Goal: Communication & Community: Answer question/provide support

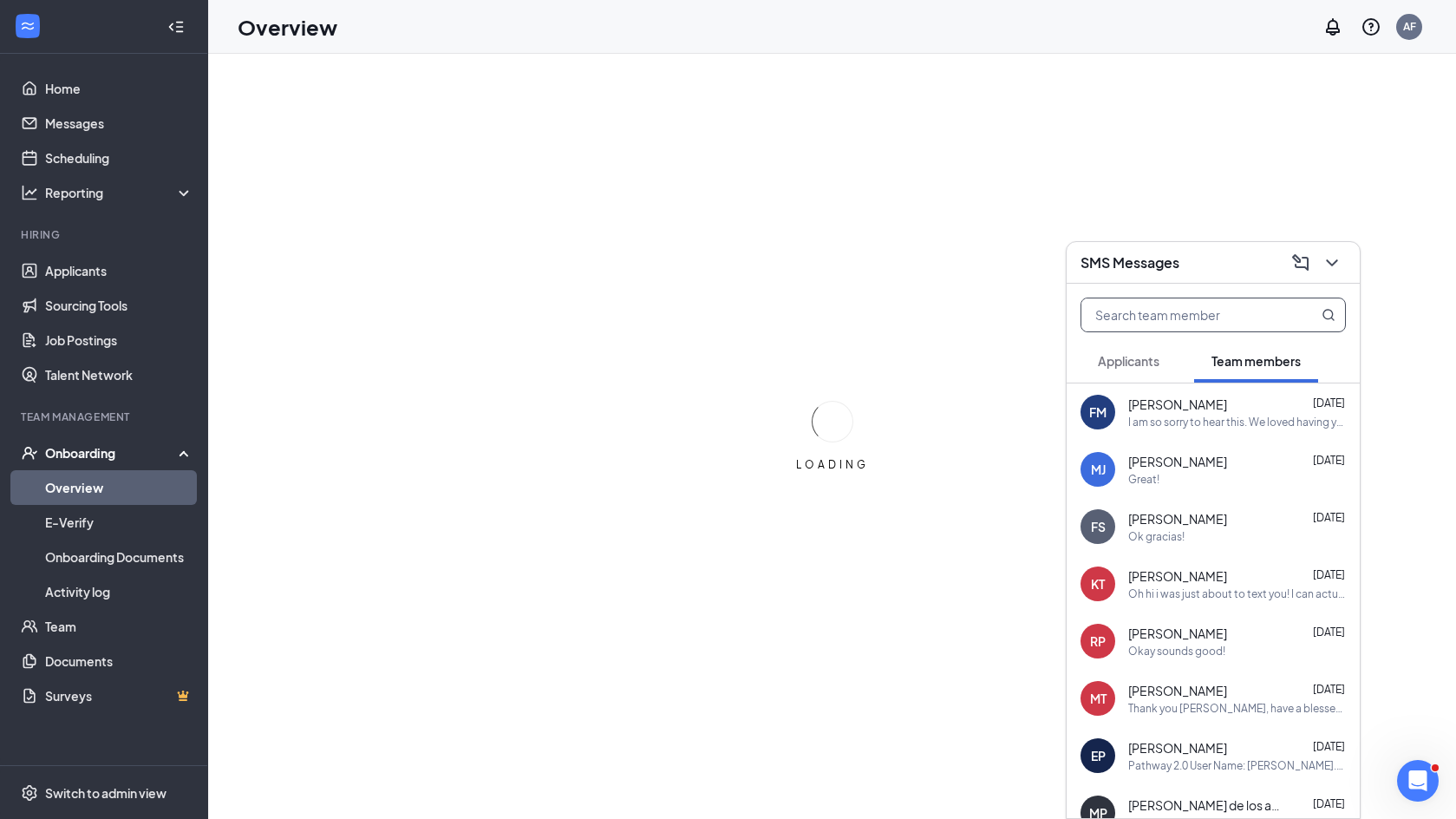
click at [1187, 317] on input "text" at bounding box center [1184, 315] width 206 height 33
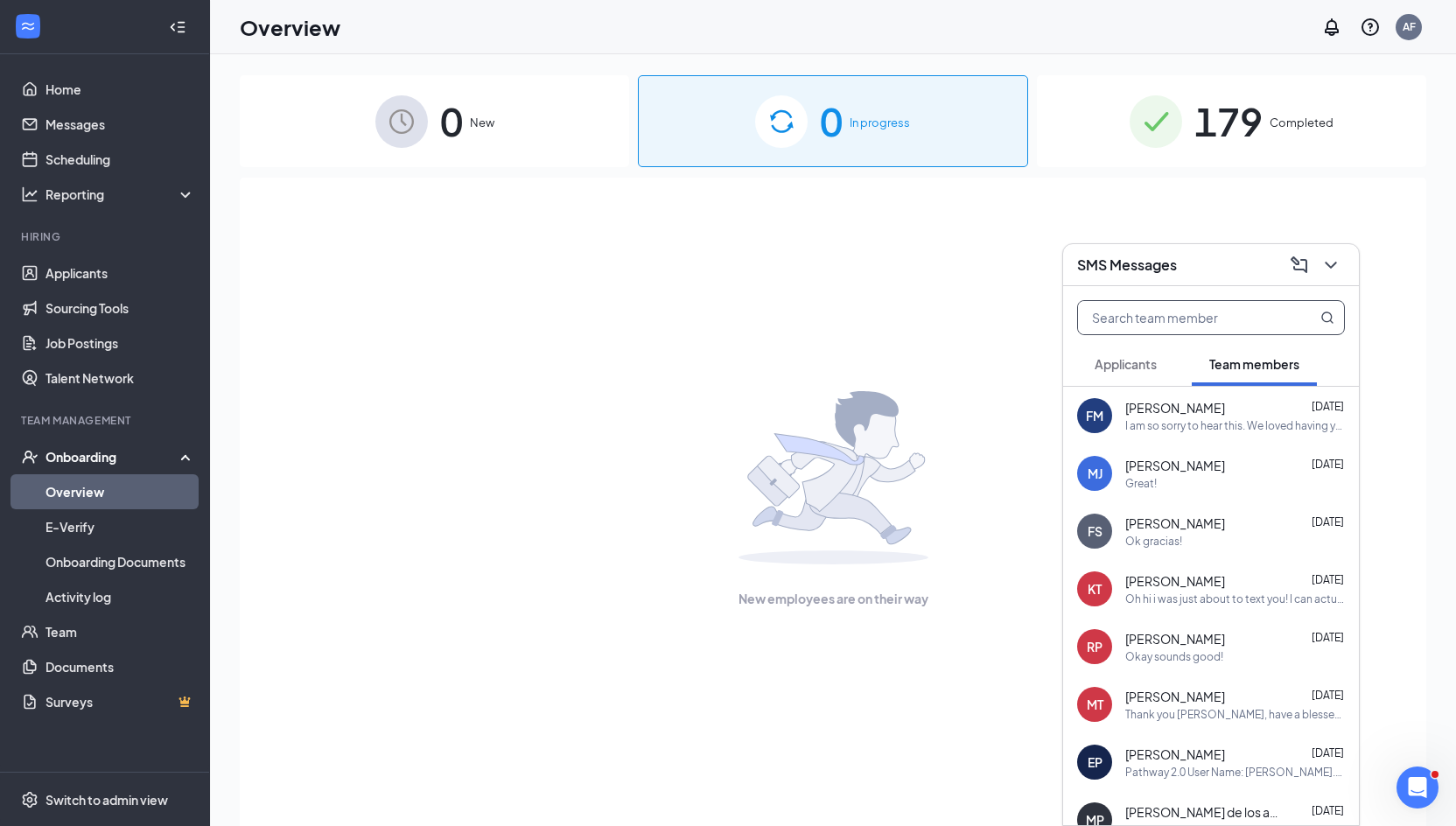
click at [1155, 473] on span "[PERSON_NAME]" at bounding box center [1175, 466] width 100 height 18
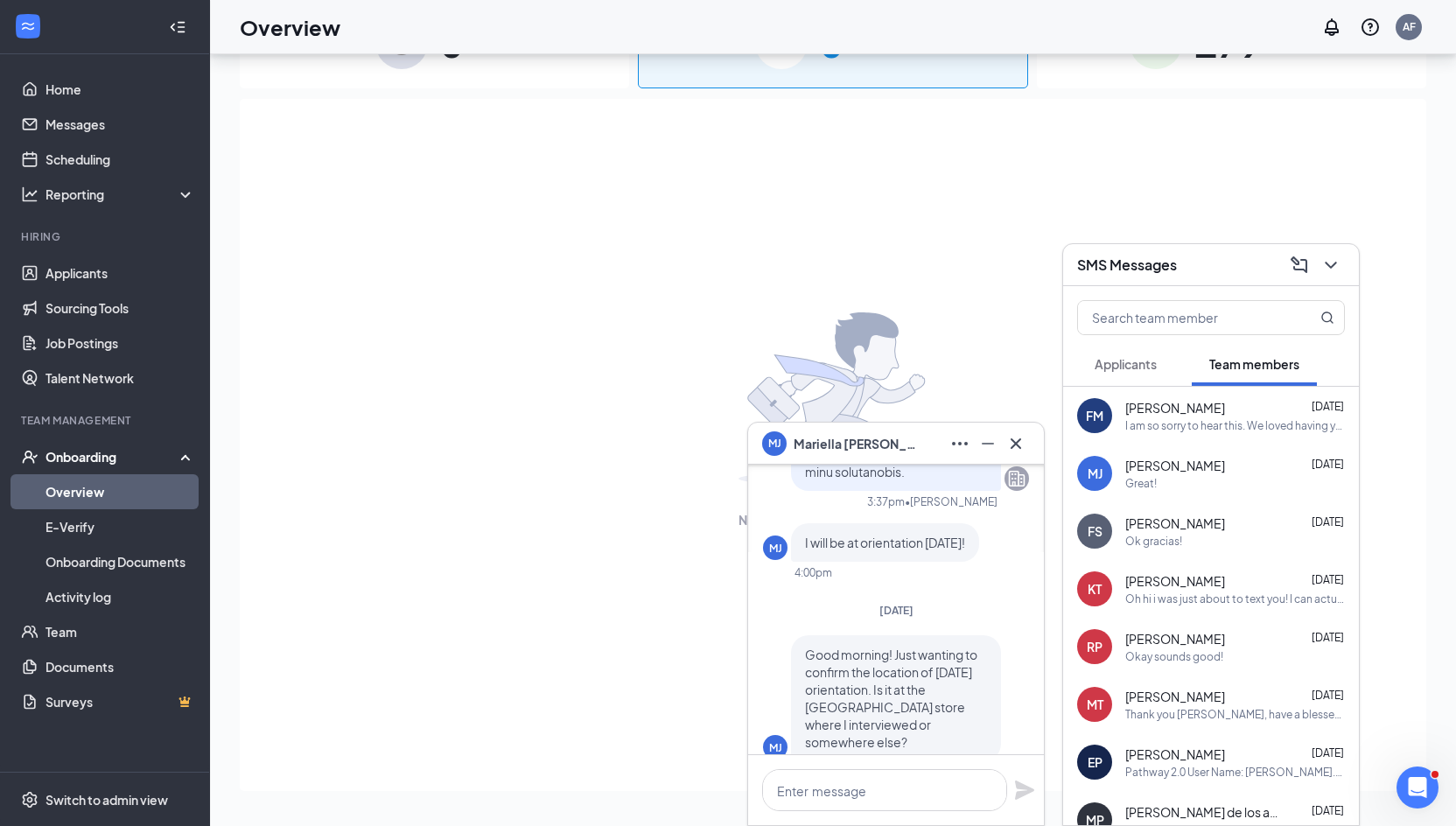
scroll to position [-613, 0]
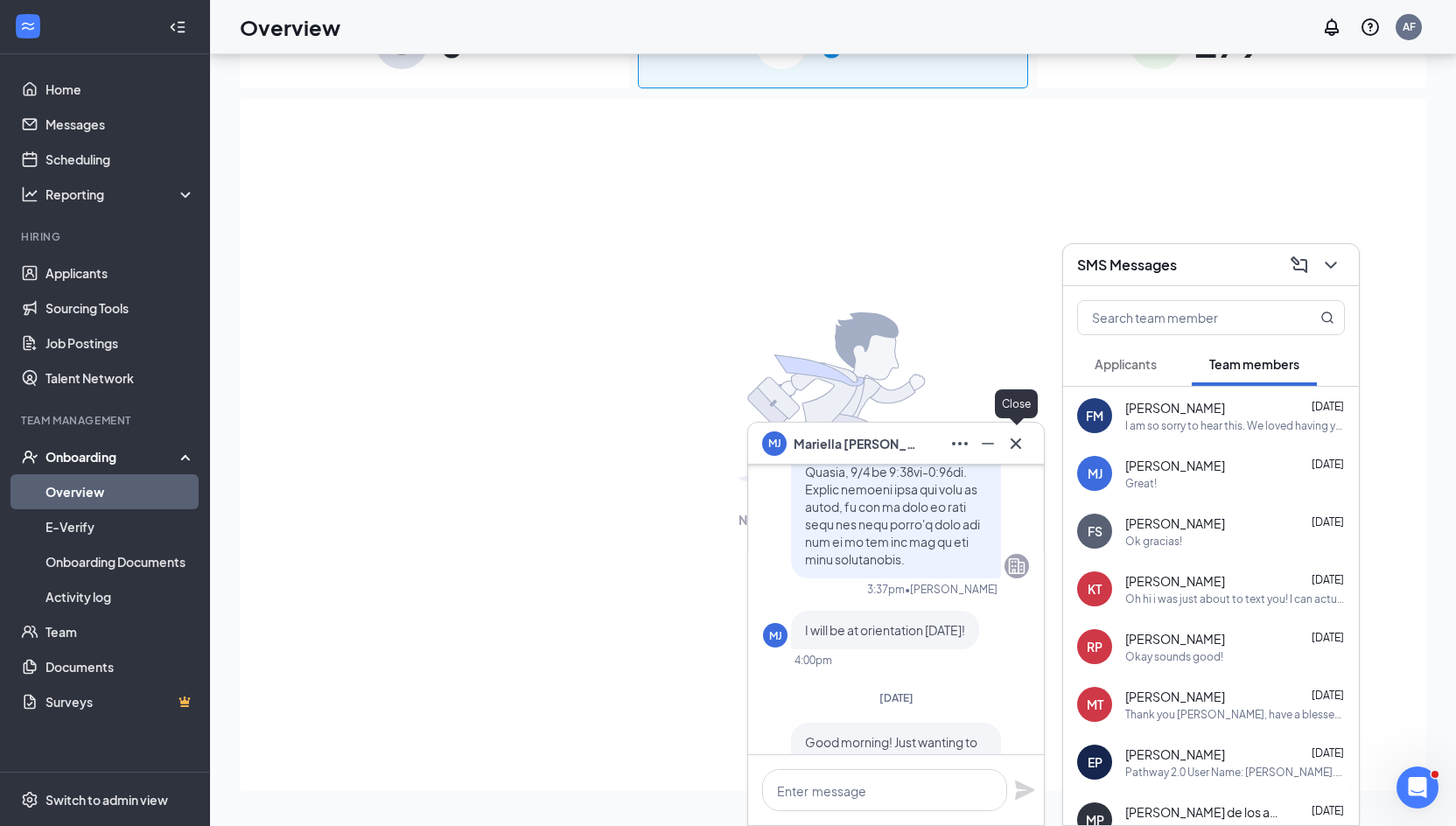
click at [1012, 439] on icon "Cross" at bounding box center [1016, 442] width 10 height 10
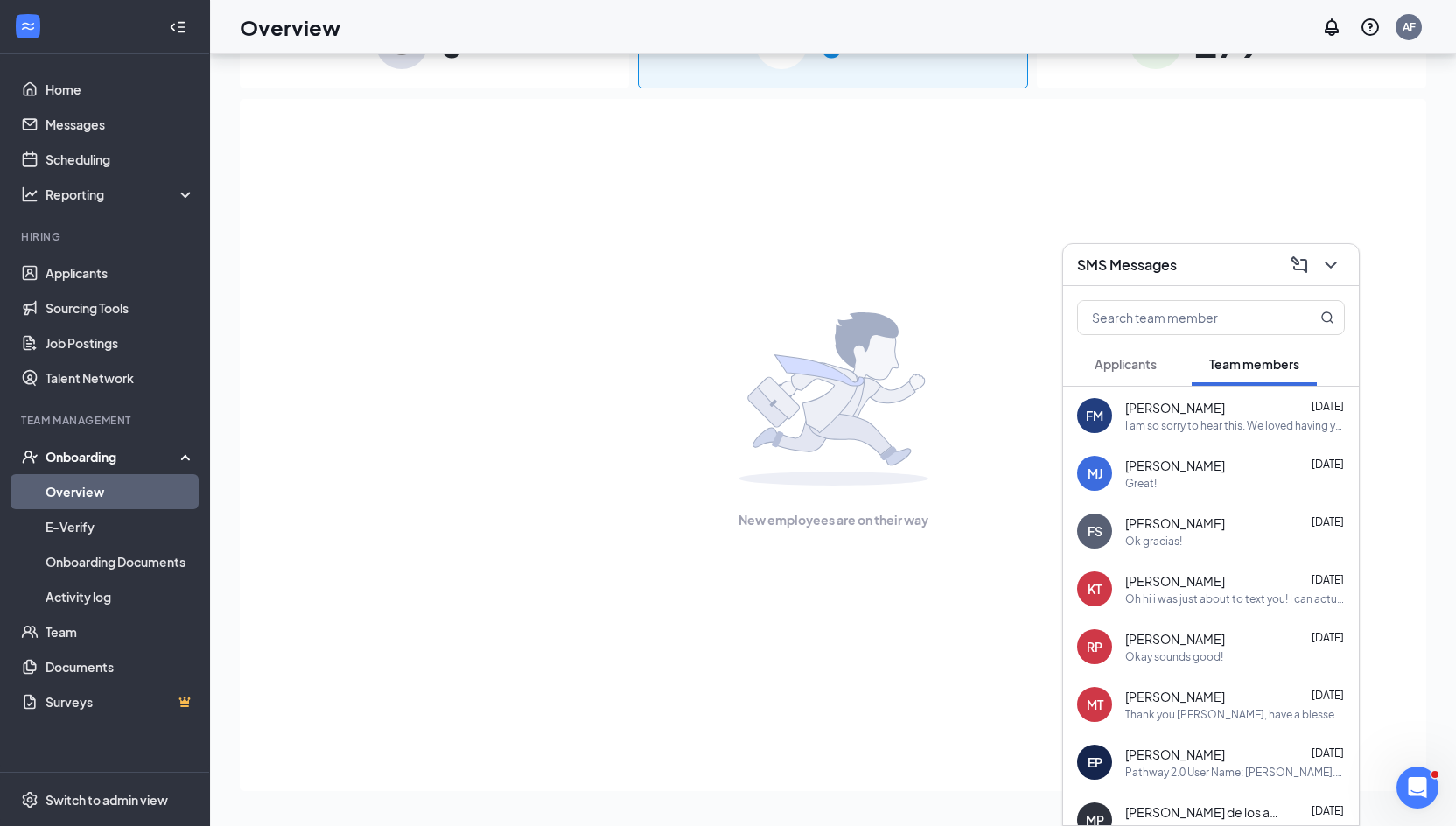
click at [1144, 474] on div "[PERSON_NAME] [DATE] Great!" at bounding box center [1235, 474] width 220 height 34
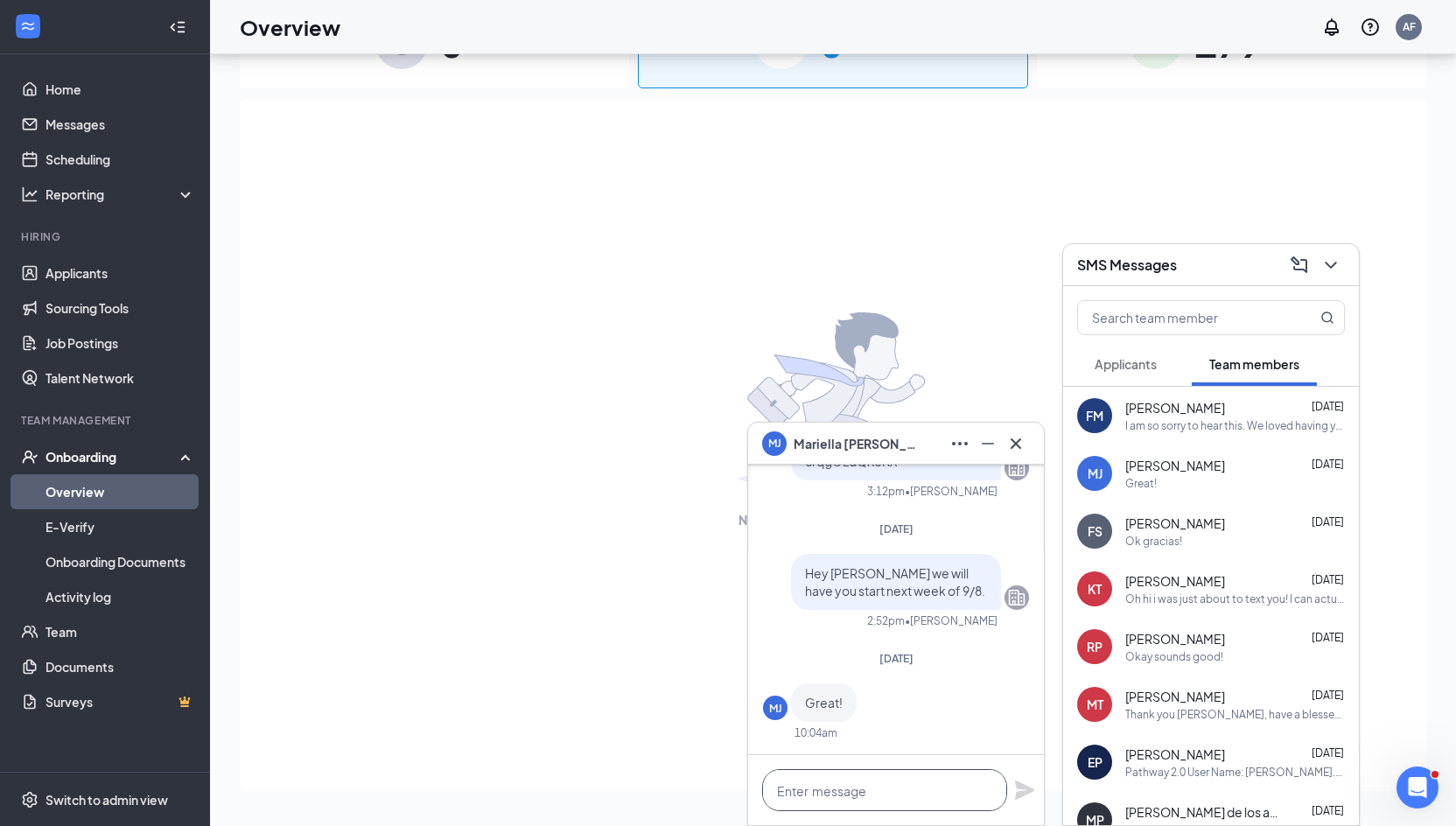
click at [870, 778] on textarea at bounding box center [884, 789] width 245 height 42
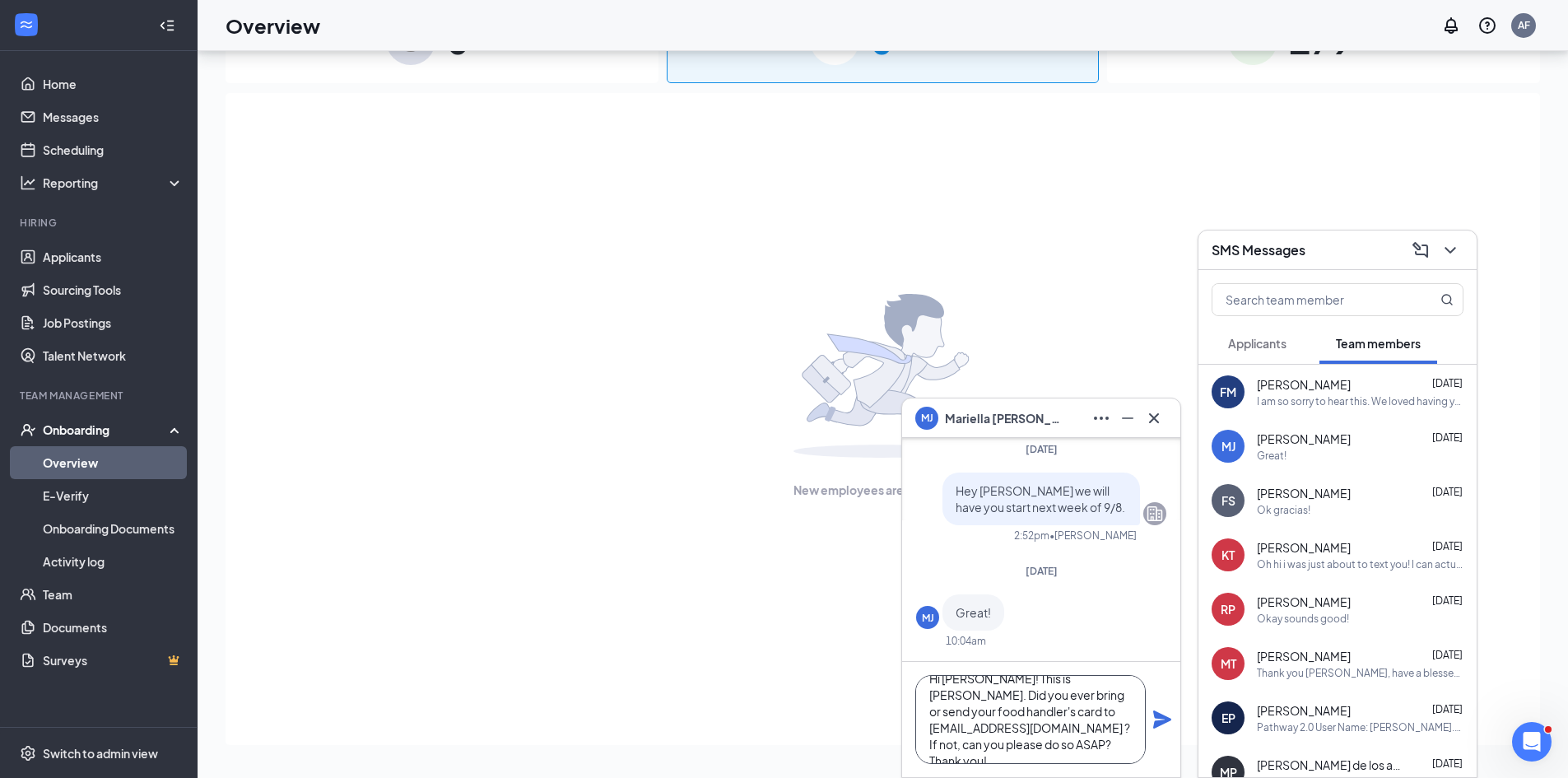
scroll to position [0, 0]
drag, startPoint x: 1124, startPoint y: 744, endPoint x: 896, endPoint y: 654, distance: 245.1
click at [896, 654] on div "[PERSON_NAME] [PERSON_NAME] [PERSON_NAME] Team member Part-Time Front of House …" at bounding box center [883, 377] width 1370 height 801
type textarea "Hi [PERSON_NAME]! This is [PERSON_NAME]. Did you ever bring or send your food h…"
click at [1162, 718] on icon "Plane" at bounding box center [1162, 720] width 19 height 19
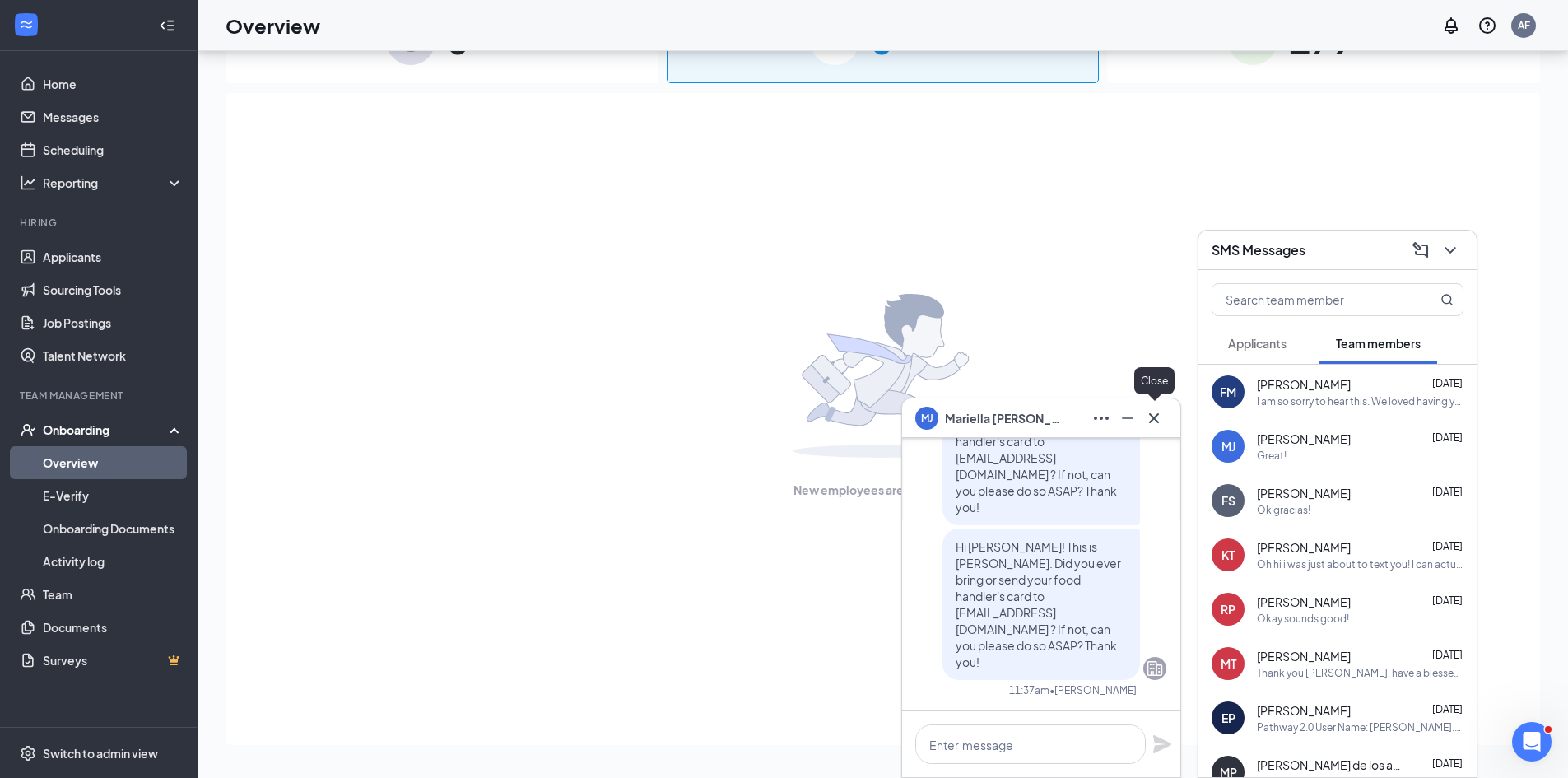
click at [1159, 417] on icon "Cross" at bounding box center [1154, 418] width 19 height 19
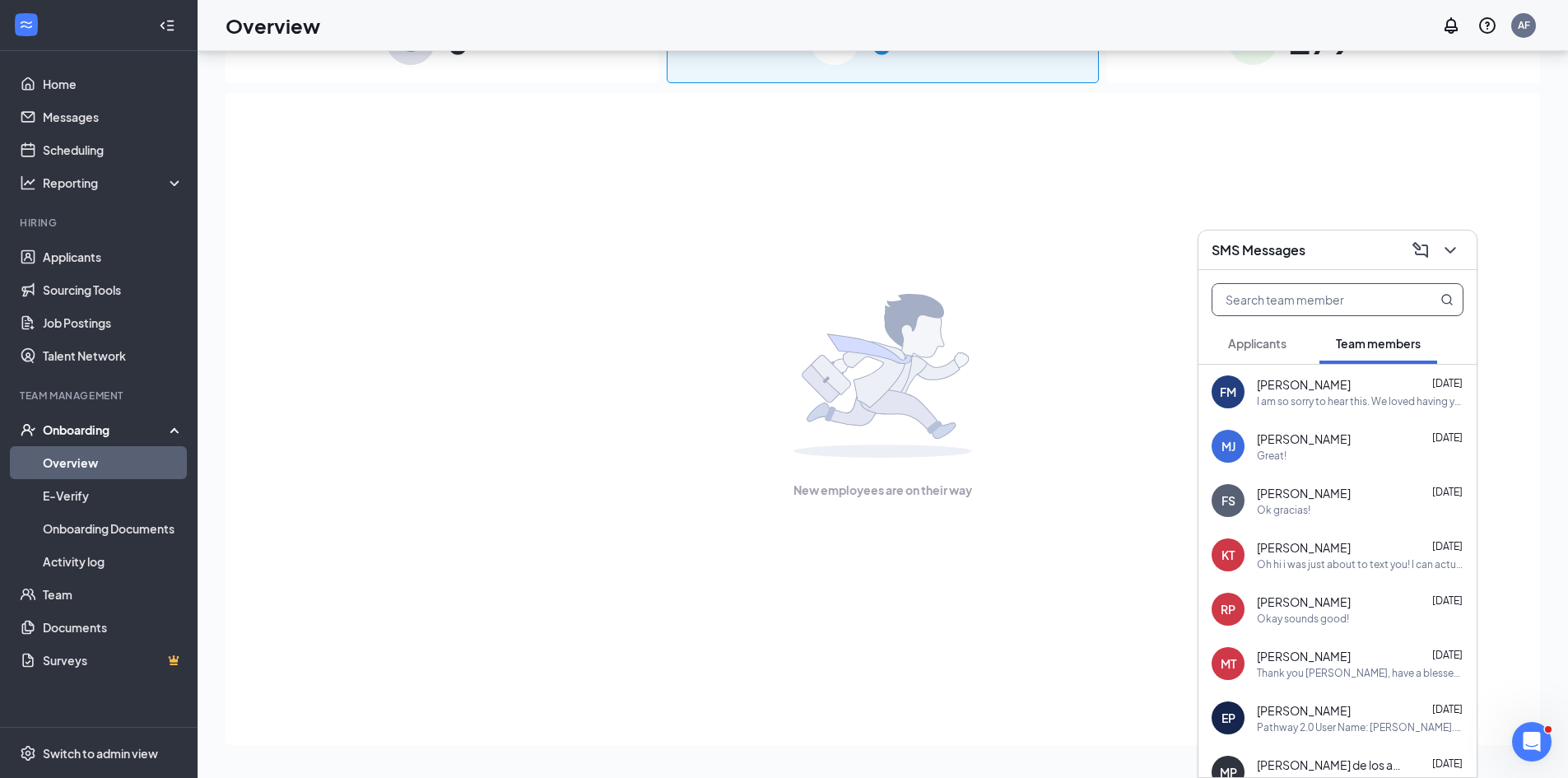
click at [1260, 306] on input "text" at bounding box center [1309, 299] width 195 height 31
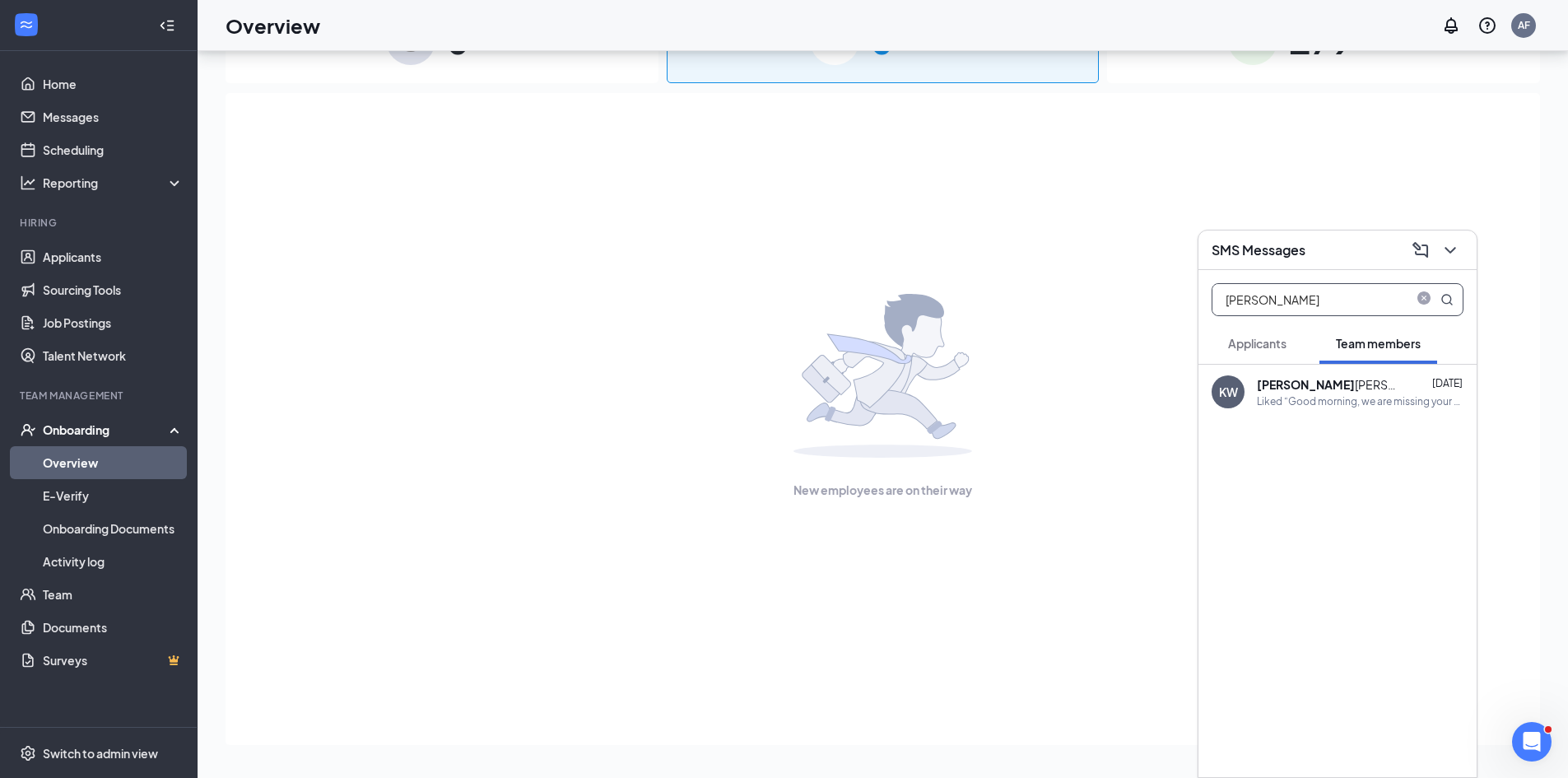
type input "[PERSON_NAME]"
click at [1291, 397] on div "Liked “Good morning, we are missing your food handler's card. Please bring it i…" at bounding box center [1361, 402] width 207 height 14
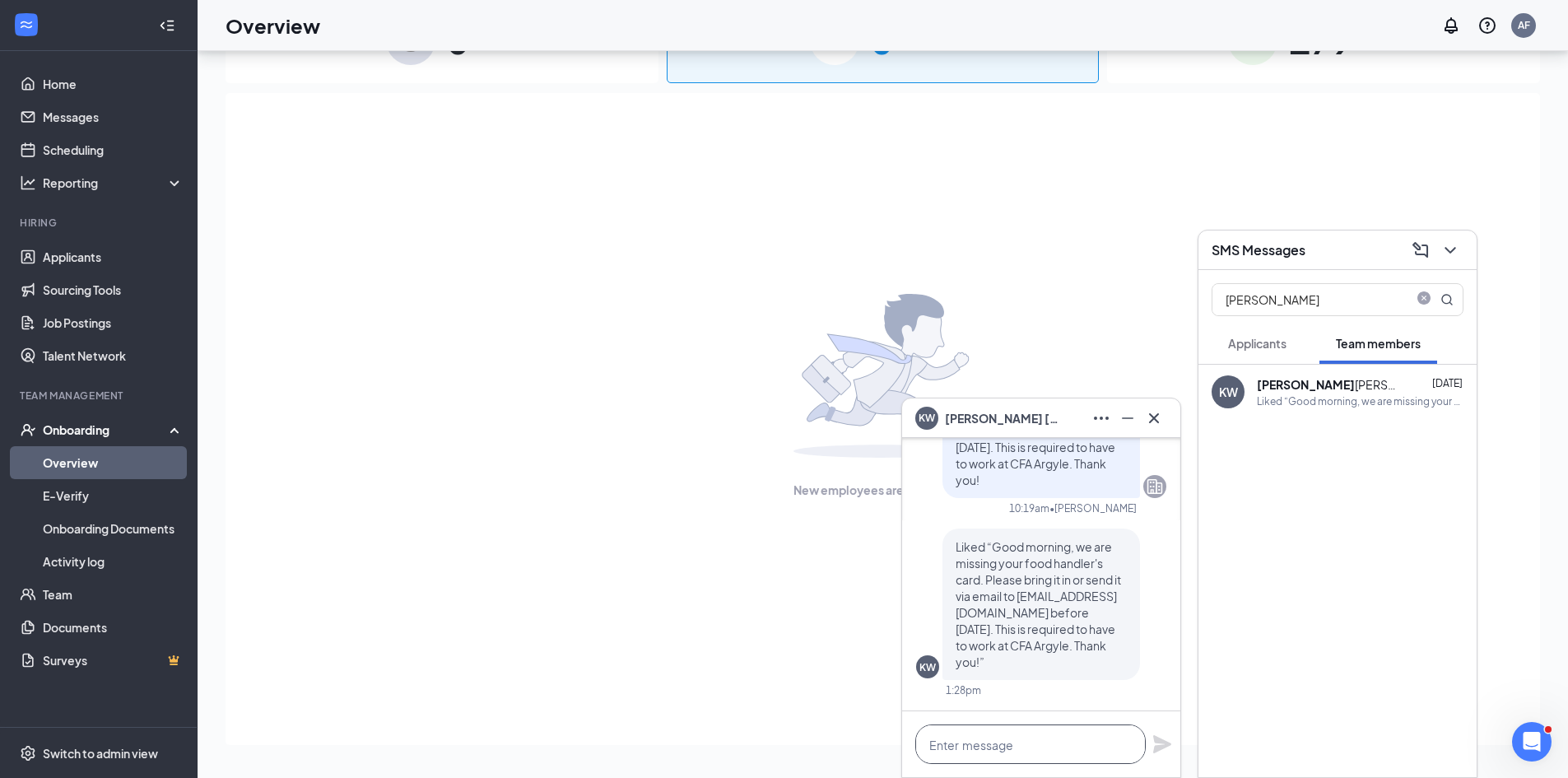
click at [1047, 739] on textarea at bounding box center [1030, 744] width 230 height 40
paste textarea "Hi [PERSON_NAME]! This is [PERSON_NAME]. Did you ever bring or send your food h…"
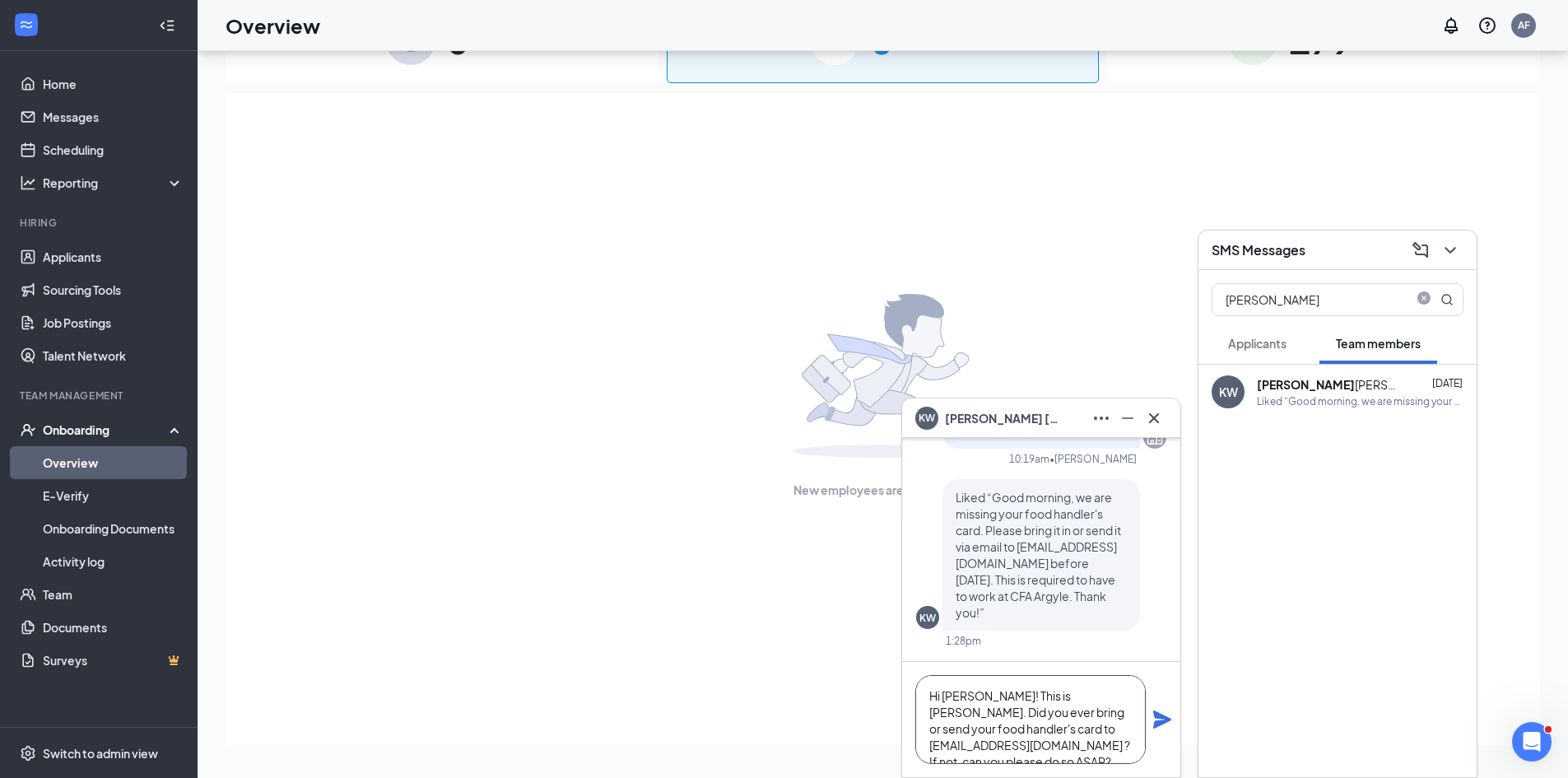
drag, startPoint x: 982, startPoint y: 677, endPoint x: 946, endPoint y: 674, distance: 36.1
click at [946, 674] on div "Hi [PERSON_NAME]! This is [PERSON_NAME]. Did you ever bring or send your food h…" at bounding box center [1041, 720] width 278 height 116
click at [979, 695] on textarea "Hi [PERSON_NAME]! This is [PERSON_NAME]. Did you ever bring or send your food h…" at bounding box center [1030, 719] width 230 height 89
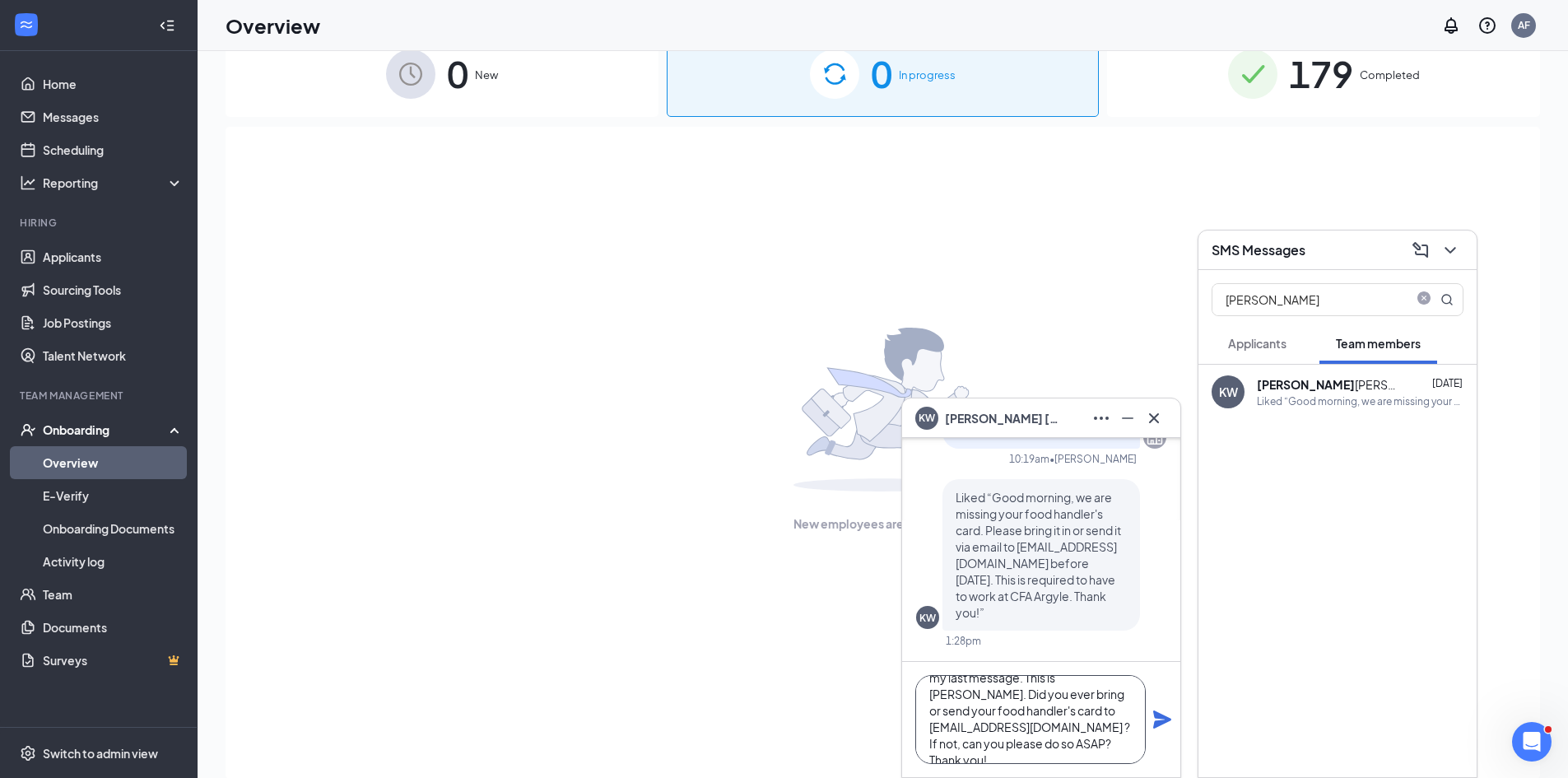
scroll to position [74, 0]
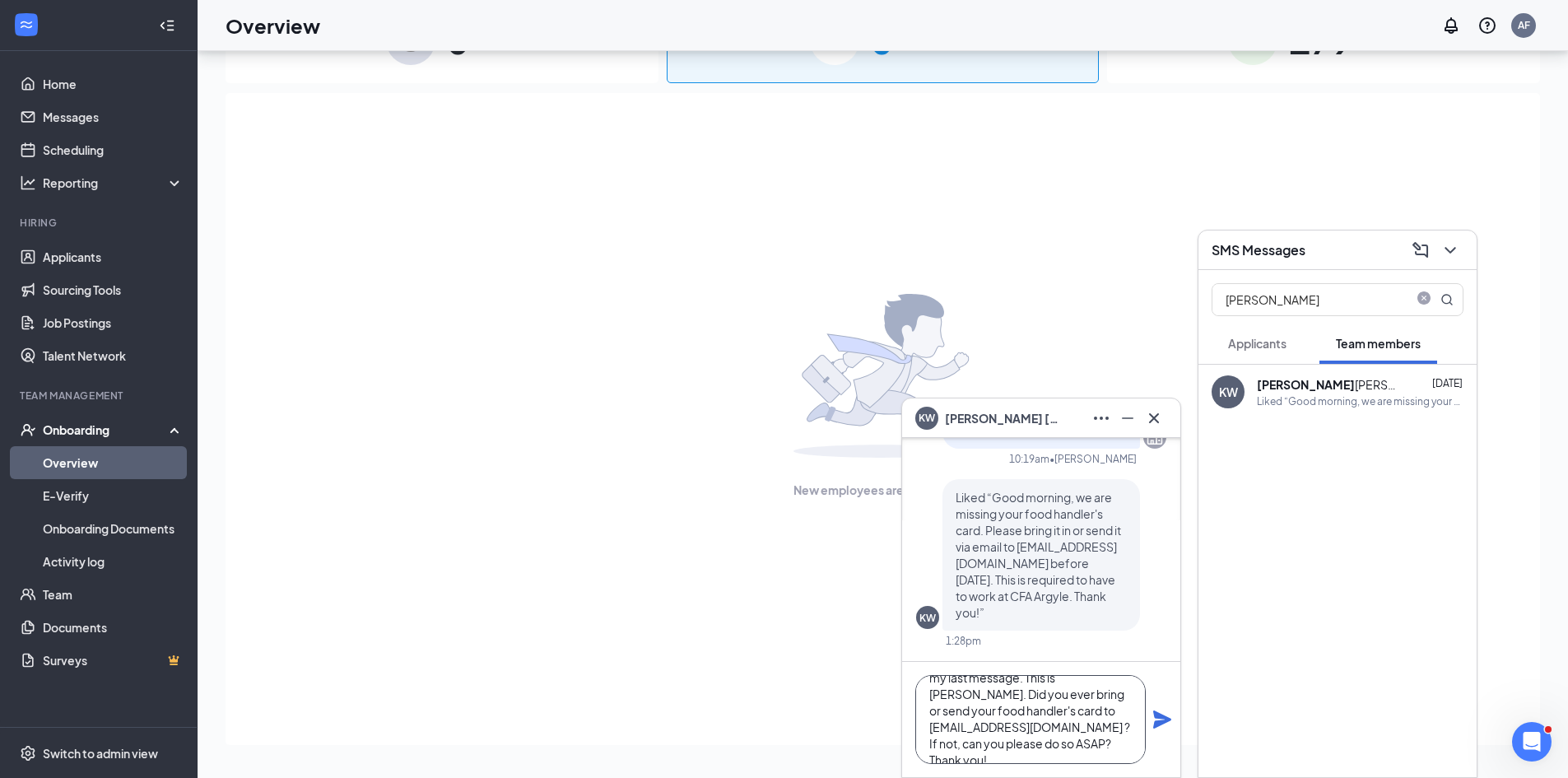
type textarea "Hi [PERSON_NAME]! Following up on my last message. This is [PERSON_NAME]. Did y…"
click at [1161, 721] on icon "Plane" at bounding box center [1162, 720] width 19 height 19
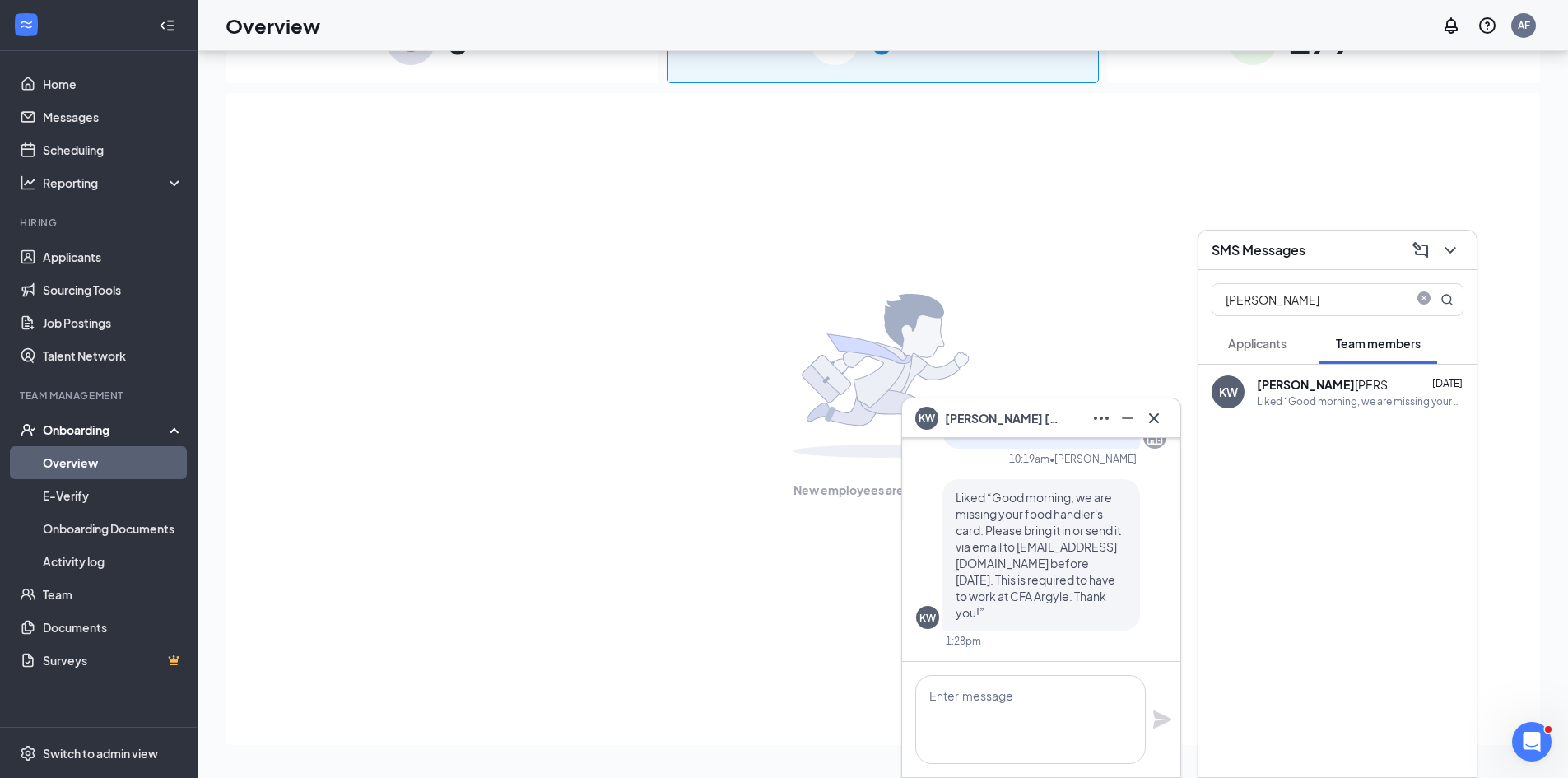
scroll to position [0, 0]
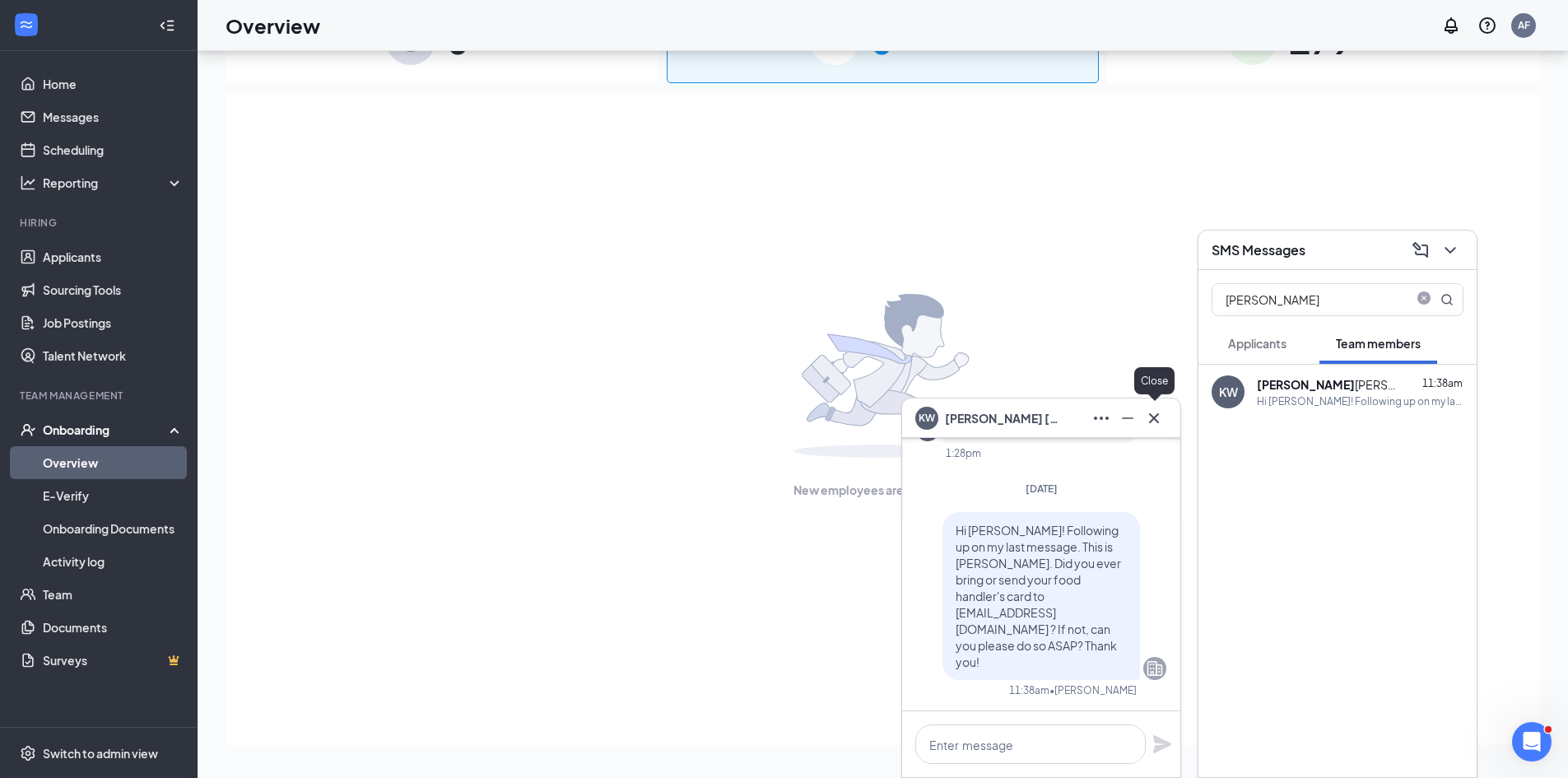
click at [1160, 419] on icon "Cross" at bounding box center [1154, 418] width 19 height 19
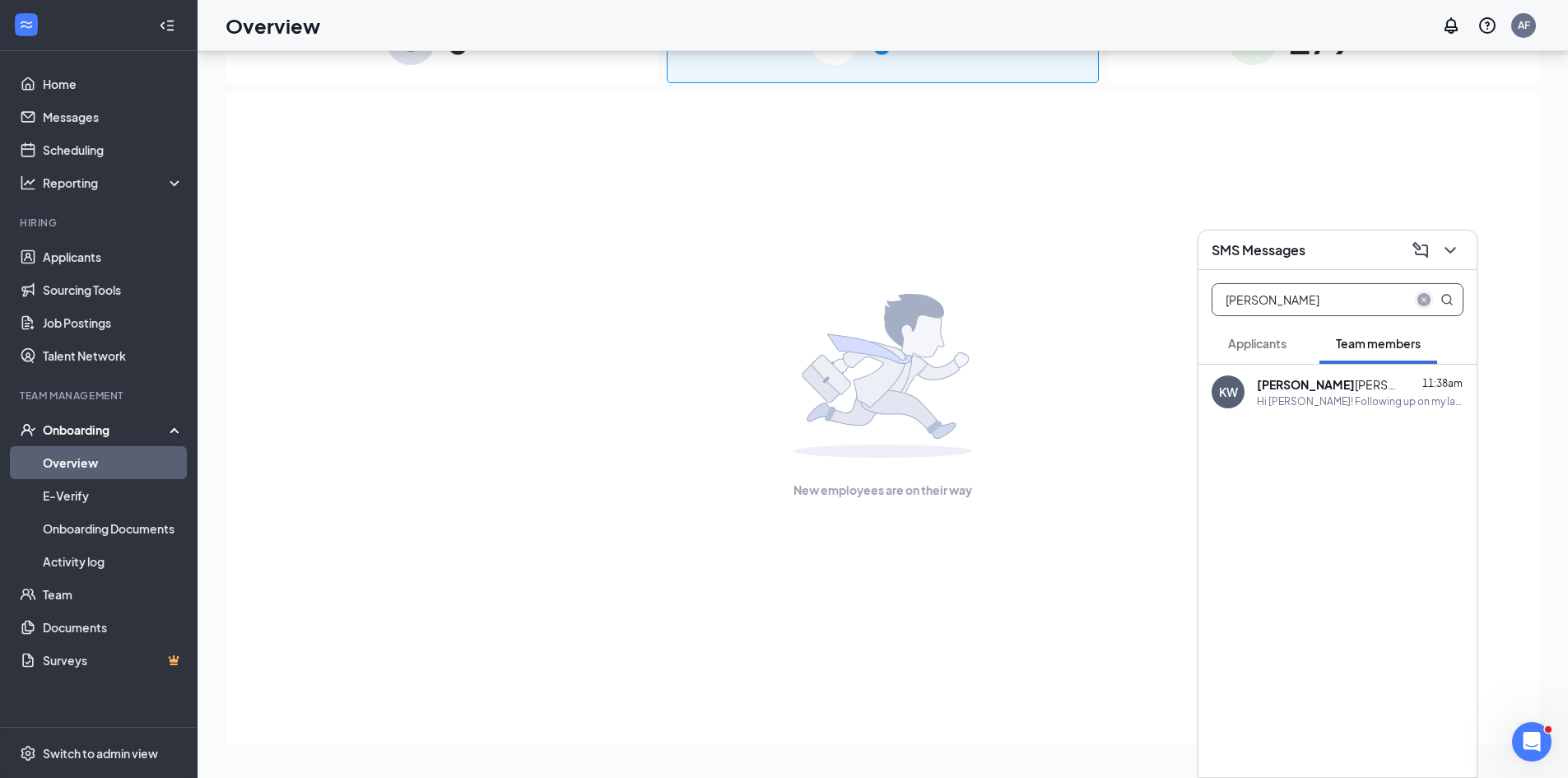
click at [1381, 298] on icon "close-circle" at bounding box center [1423, 299] width 13 height 13
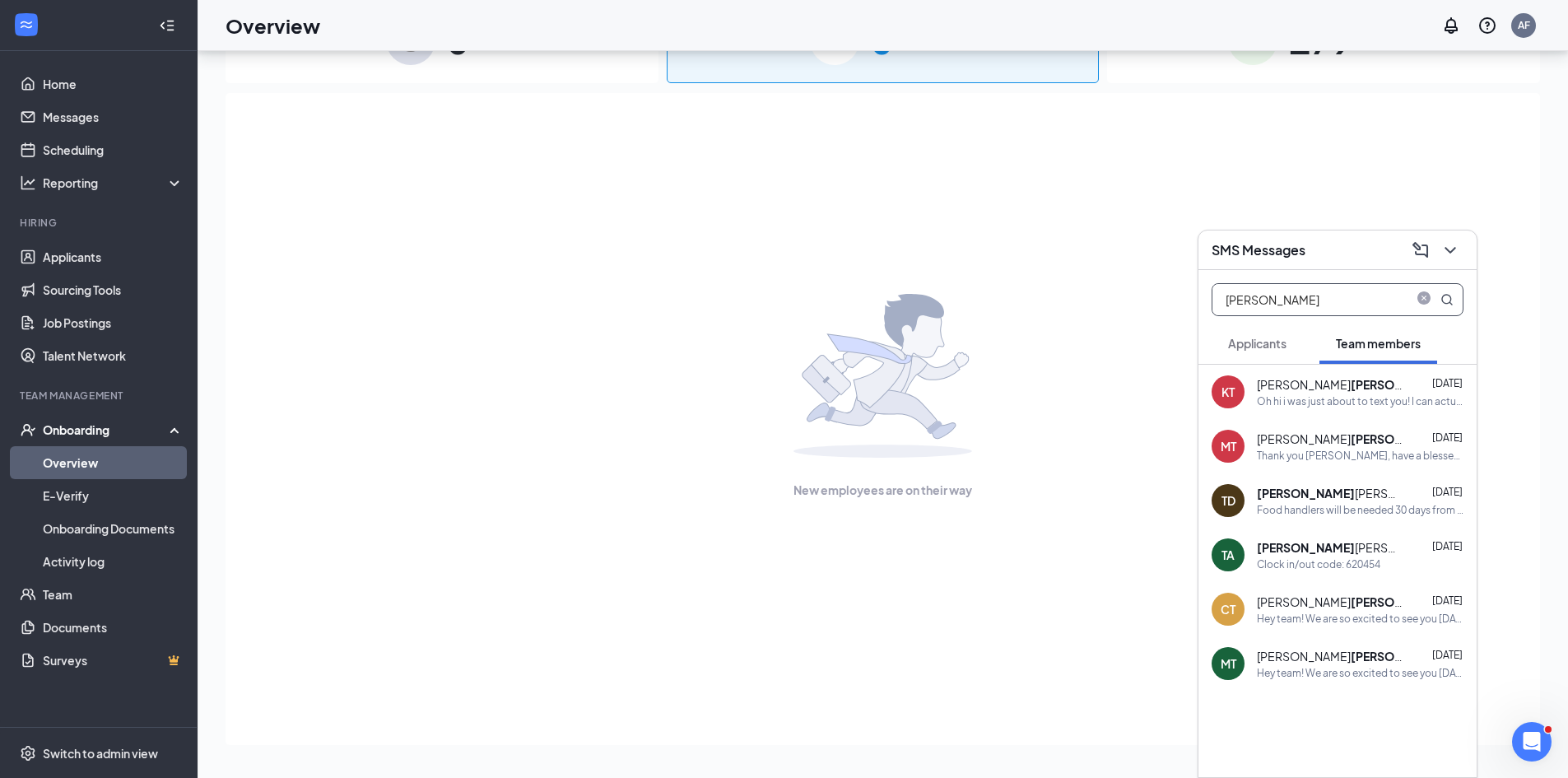
type input "[PERSON_NAME]"
click at [1363, 508] on div "Food handlers will be needed 30 days from start date, So please do this at your…" at bounding box center [1361, 510] width 207 height 14
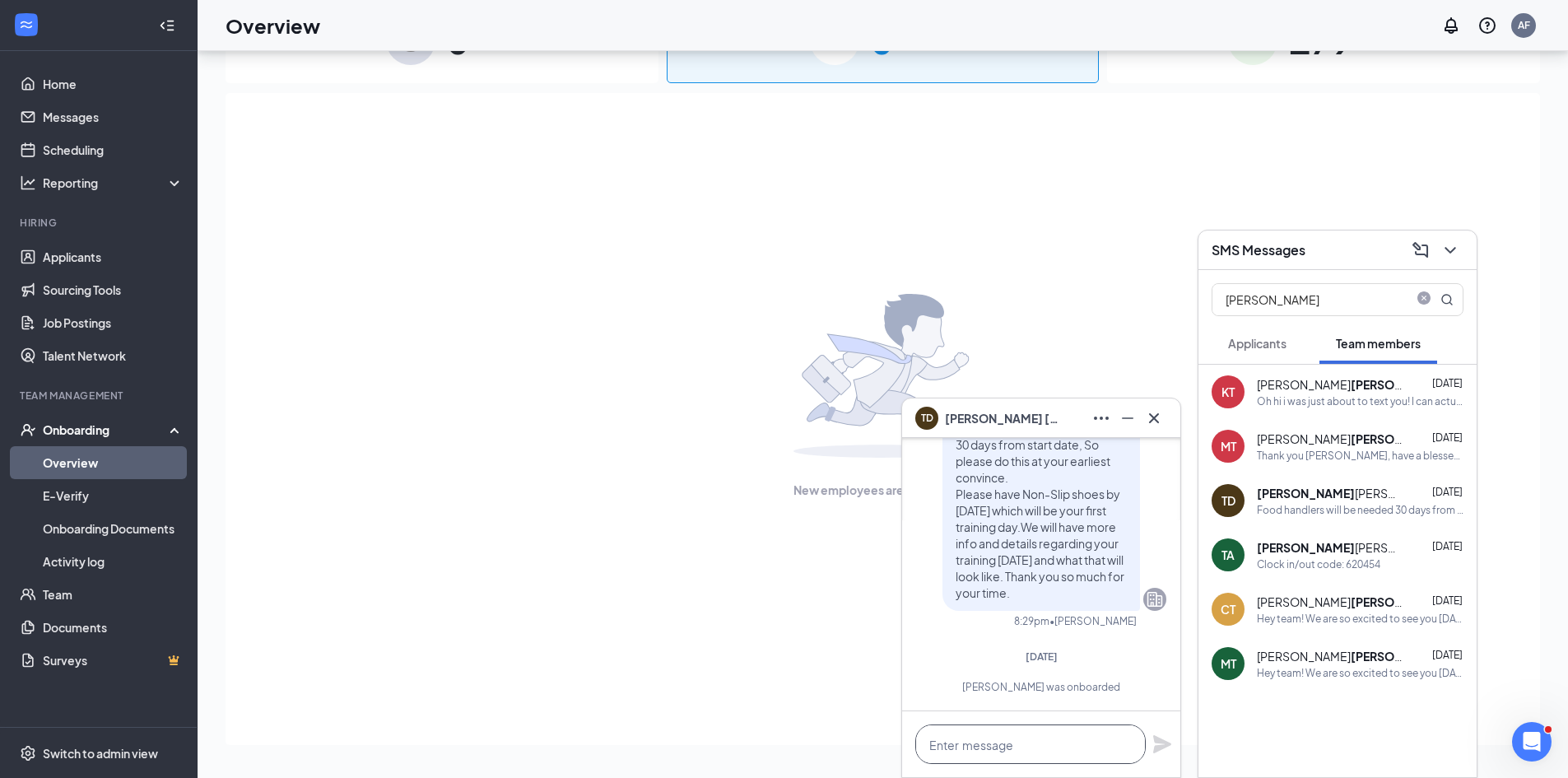
click at [991, 745] on textarea at bounding box center [1030, 744] width 230 height 40
paste textarea "Hi [PERSON_NAME]! This is [PERSON_NAME]. Did you ever bring or send your food h…"
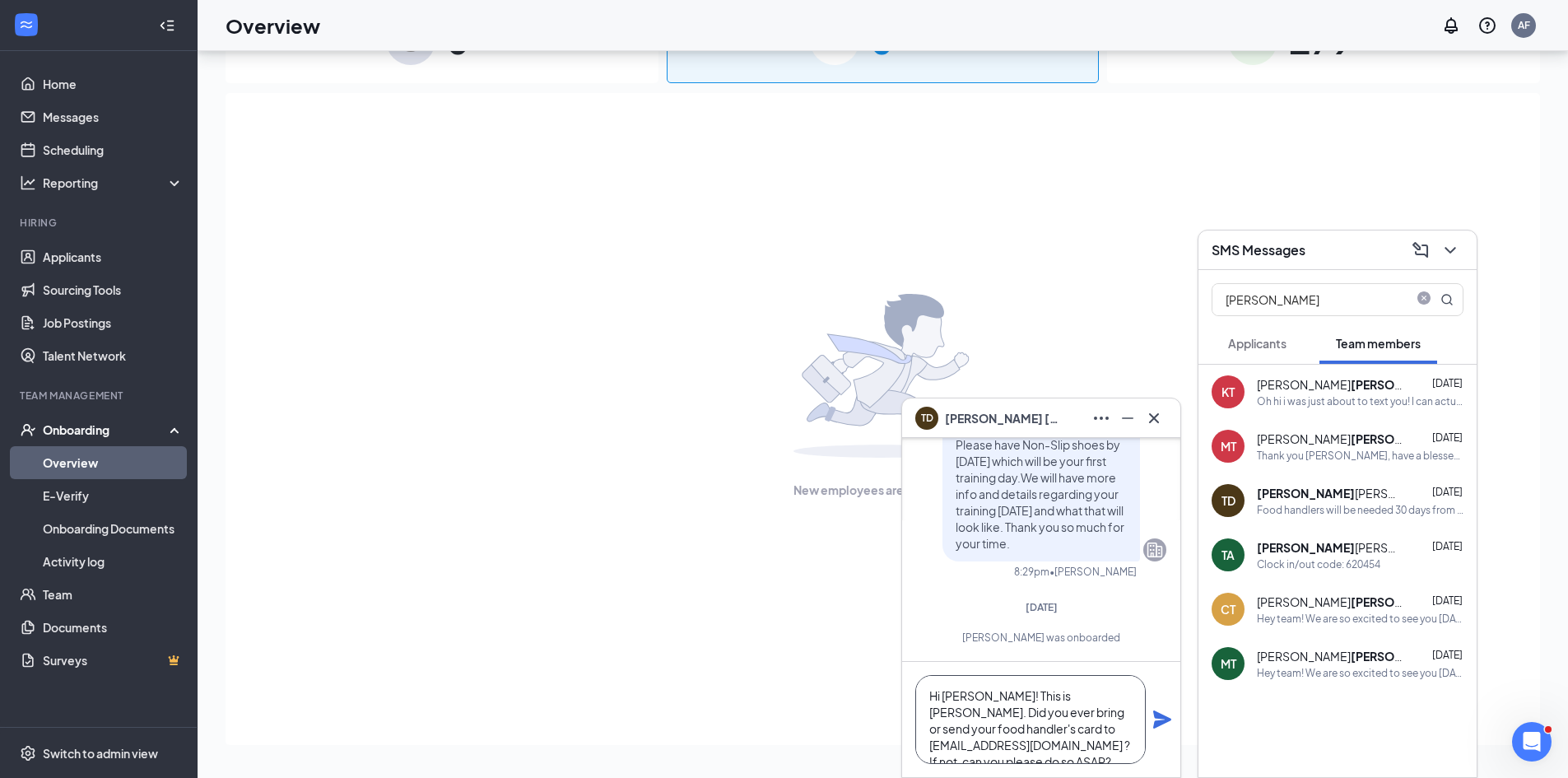
drag, startPoint x: 982, startPoint y: 676, endPoint x: 944, endPoint y: 676, distance: 38.0
click at [944, 676] on textarea "Hi [PERSON_NAME]! This is [PERSON_NAME]. Did you ever bring or send your food h…" at bounding box center [1030, 719] width 230 height 89
click at [1064, 728] on textarea "Hi [PERSON_NAME]! This is [PERSON_NAME]. Did you ever bring or send your food h…" at bounding box center [1030, 719] width 230 height 89
type textarea "Hi [PERSON_NAME]! This is [PERSON_NAME]. Did you ever bring or send your food h…"
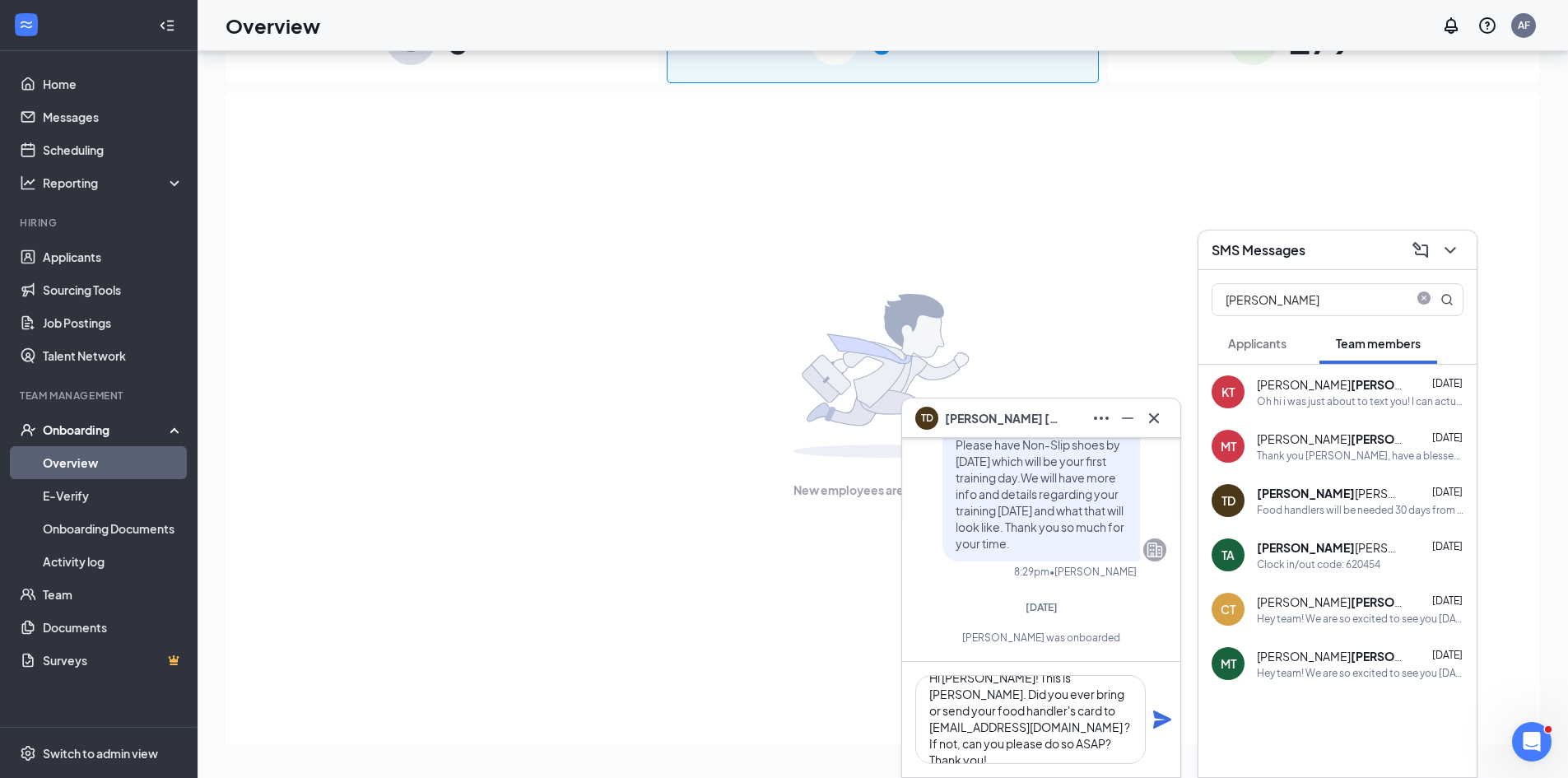
click at [1161, 721] on icon "Plane" at bounding box center [1162, 720] width 19 height 19
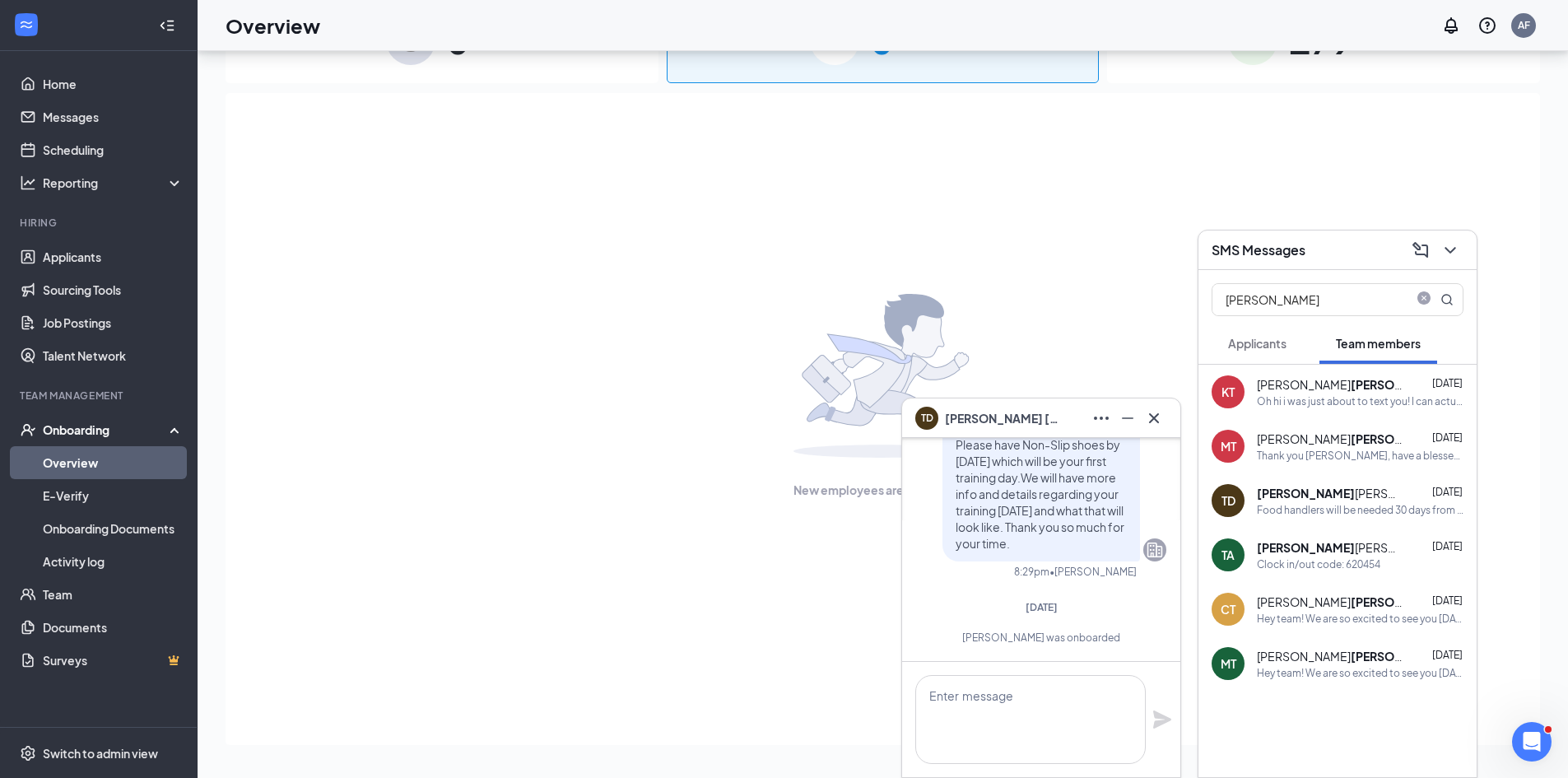
scroll to position [0, 0]
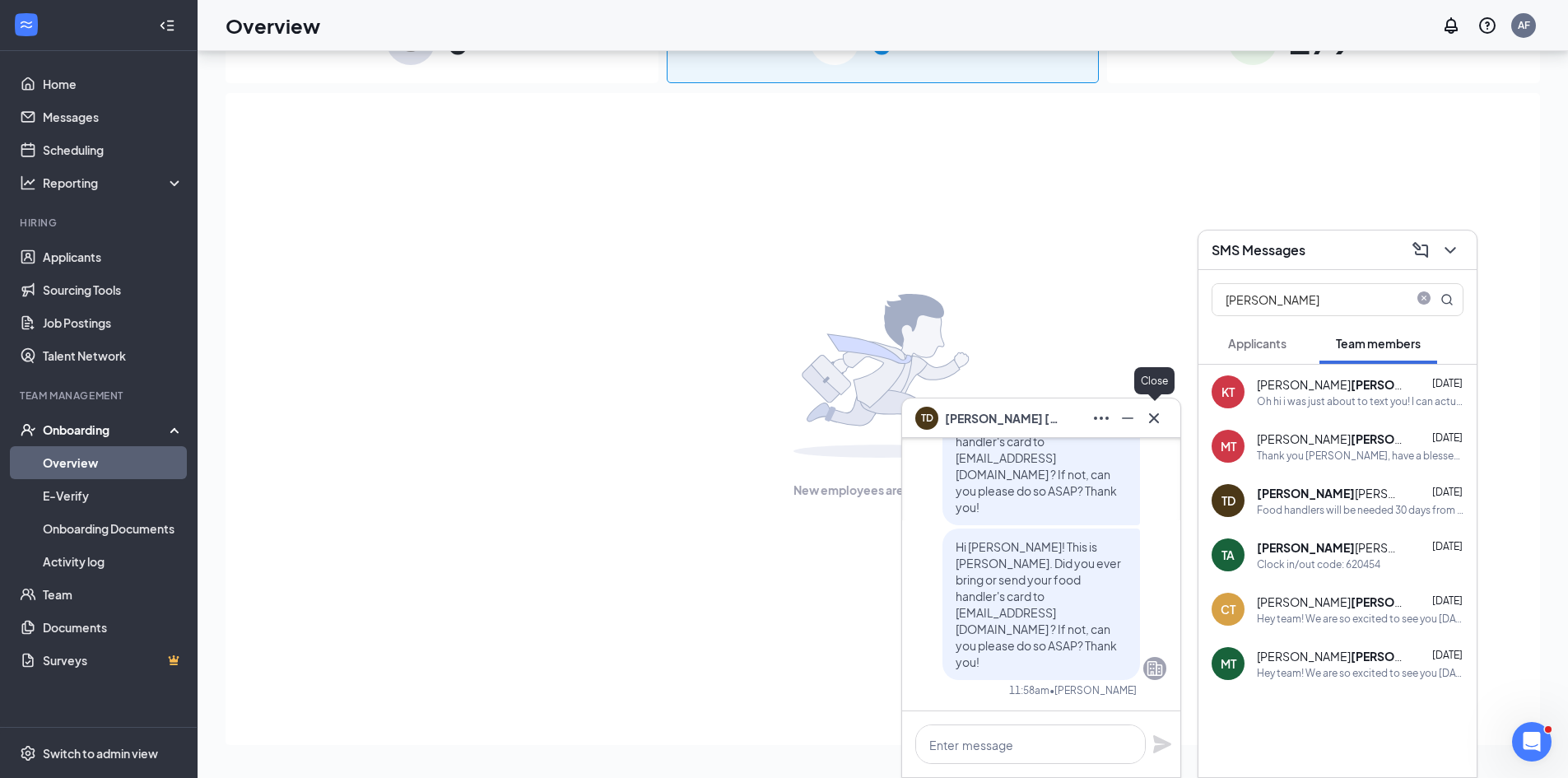
click at [1149, 419] on icon "Cross" at bounding box center [1154, 418] width 19 height 19
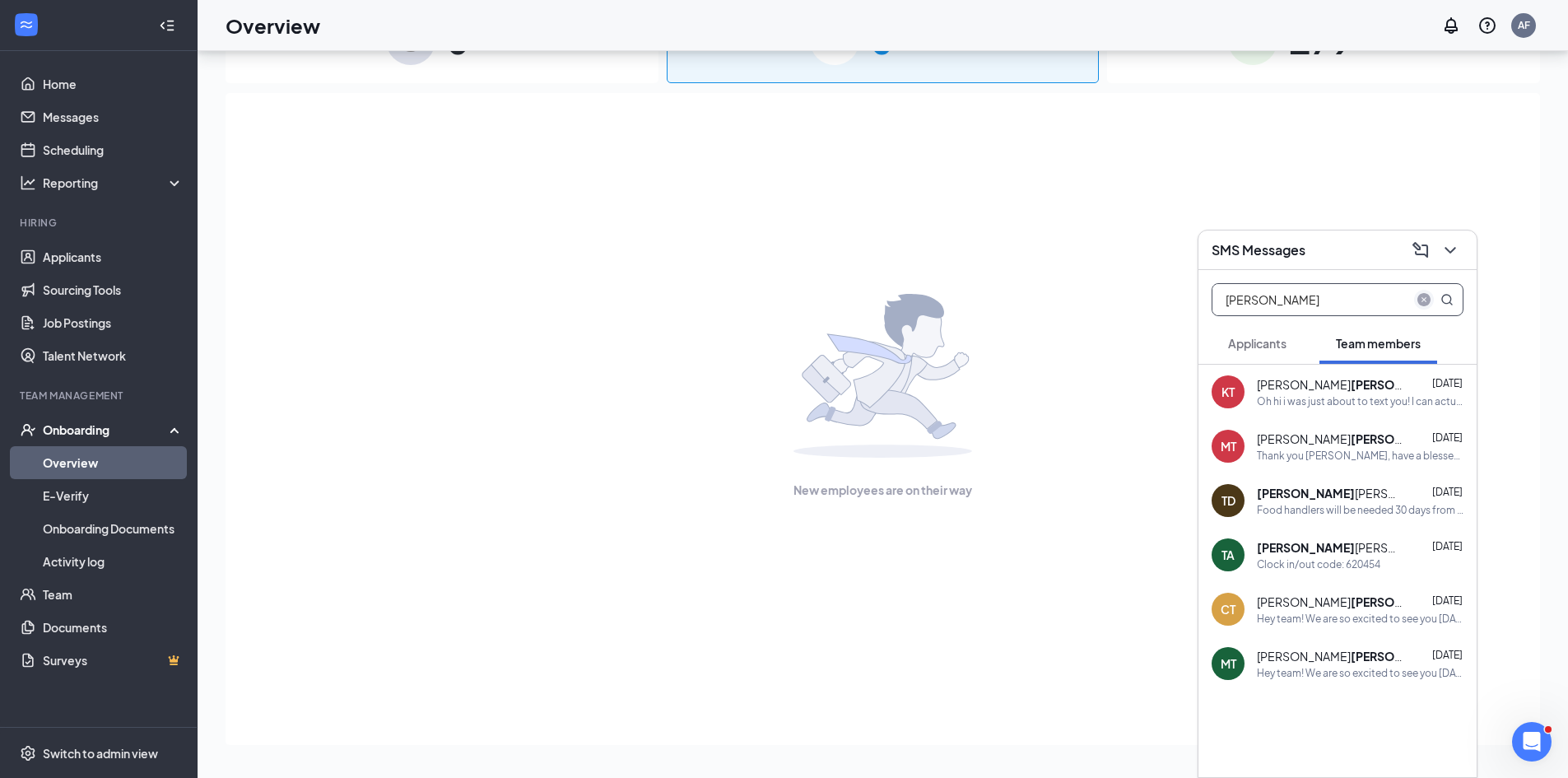
click at [1381, 301] on icon "close-circle" at bounding box center [1423, 299] width 13 height 13
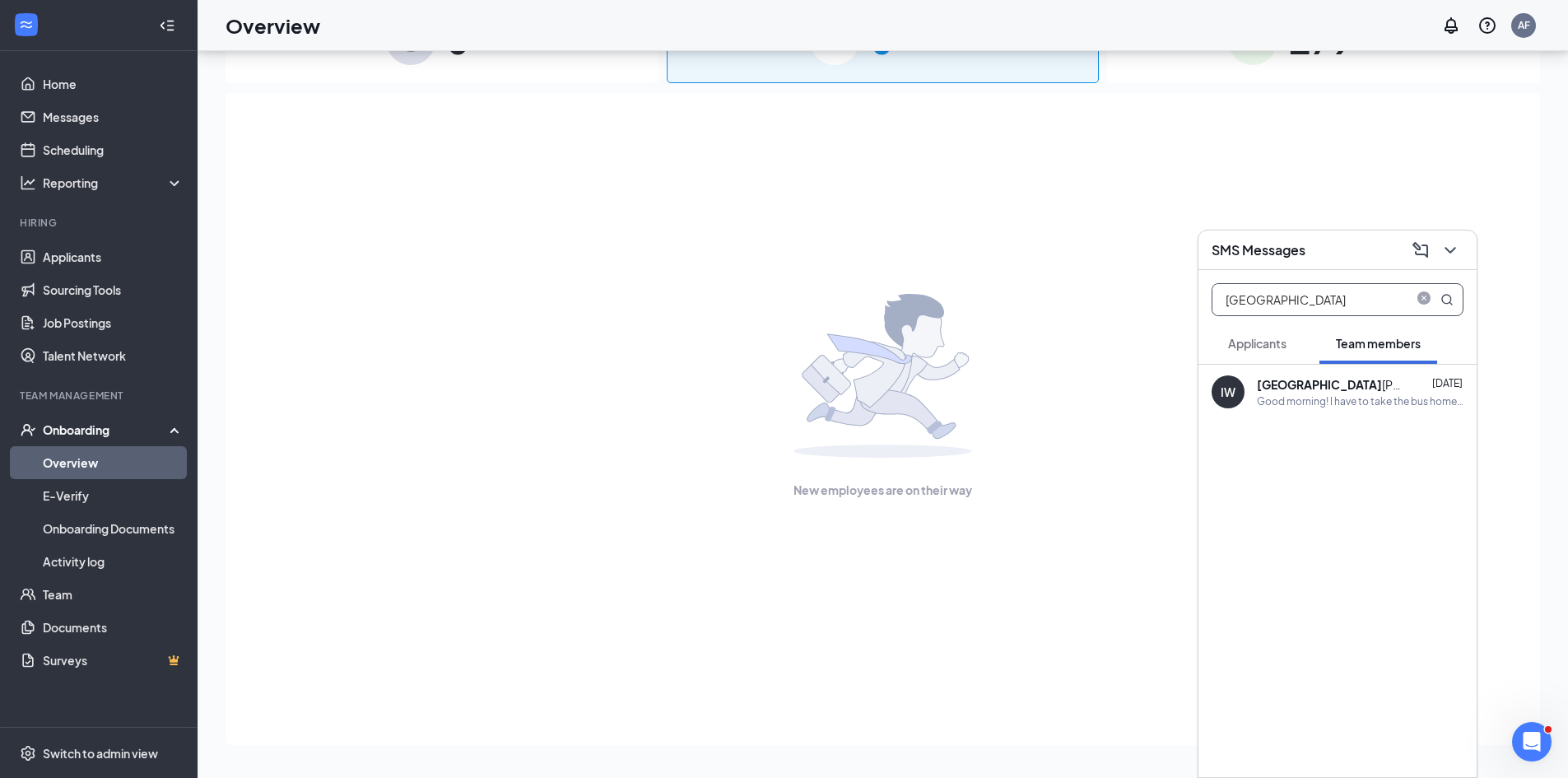
type input "[GEOGRAPHIC_DATA]"
click at [1368, 397] on div "Good morning! I have to take the bus home after school [DATE], and I have been …" at bounding box center [1361, 402] width 207 height 14
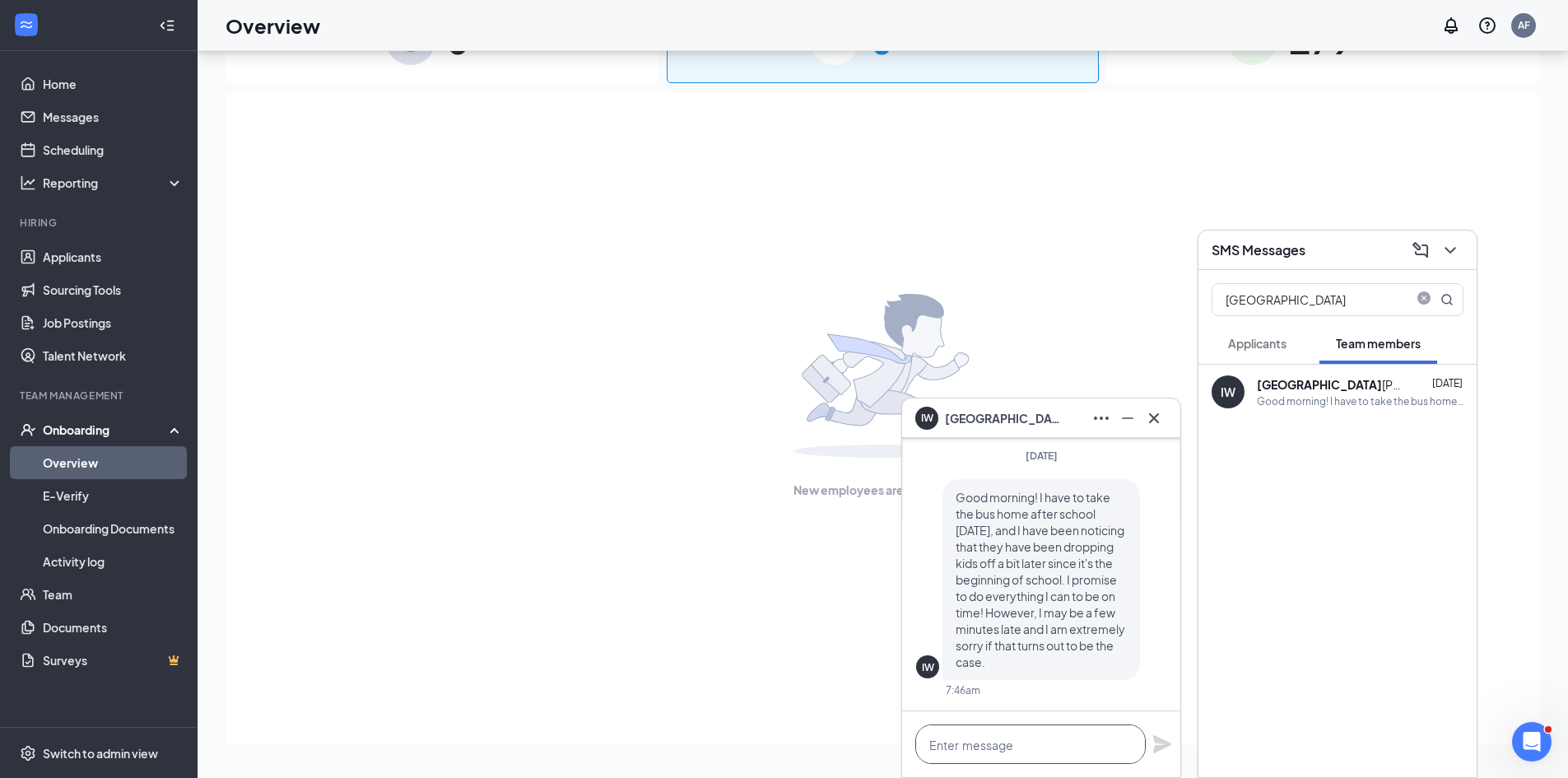
click at [1011, 740] on textarea at bounding box center [1030, 744] width 230 height 40
paste textarea "Hi [PERSON_NAME]! This is [PERSON_NAME]. Did you ever bring or send your food h…"
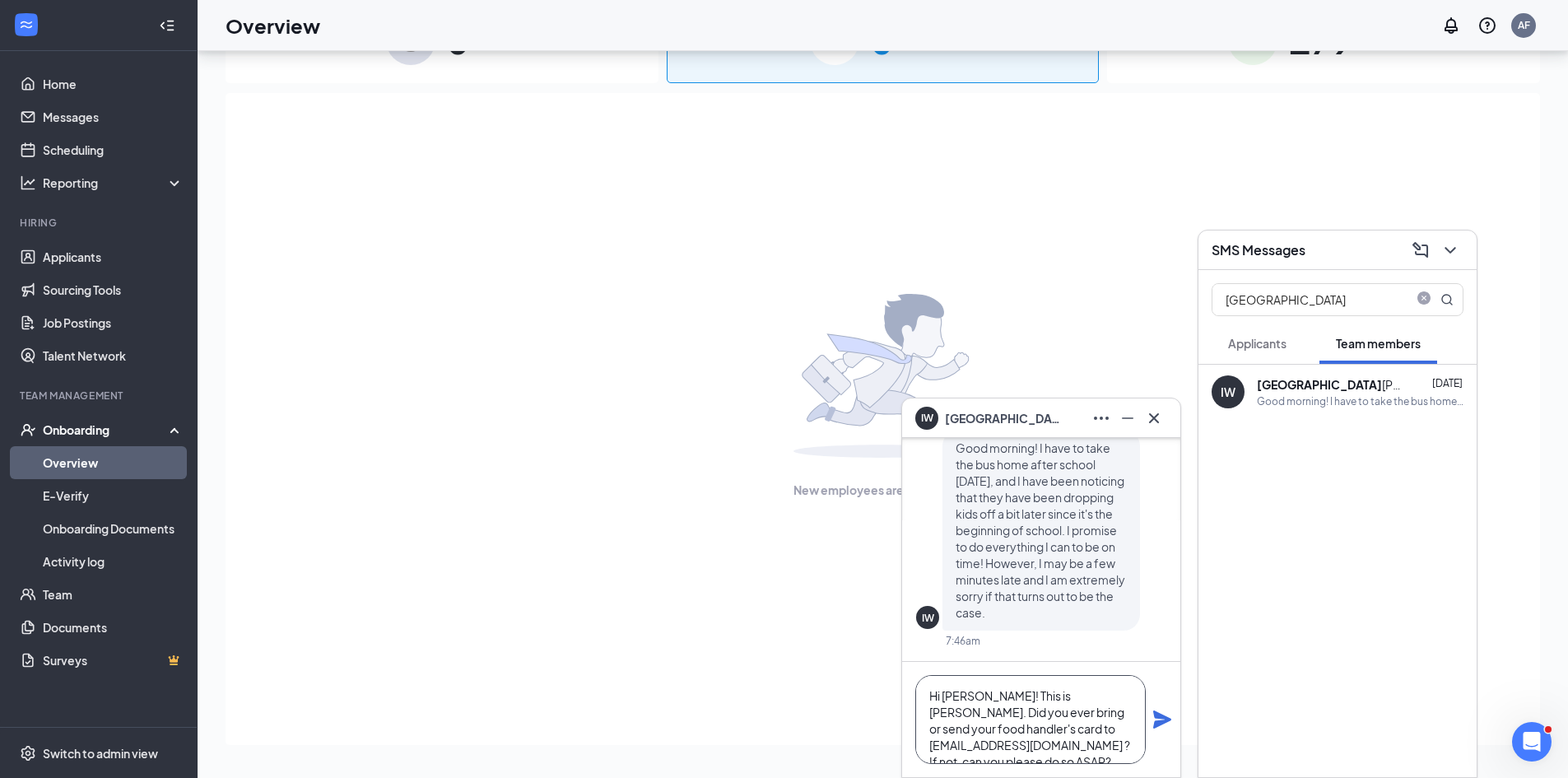
scroll to position [18, 0]
click at [979, 678] on textarea "Hi [PERSON_NAME]! This is [PERSON_NAME]. Did you ever bring or send your food h…" at bounding box center [1030, 719] width 230 height 89
drag, startPoint x: 984, startPoint y: 676, endPoint x: 945, endPoint y: 678, distance: 39.1
click at [945, 678] on textarea "Hi [PERSON_NAME]! This is [PERSON_NAME]. Did you ever bring or send your food h…" at bounding box center [1030, 719] width 230 height 89
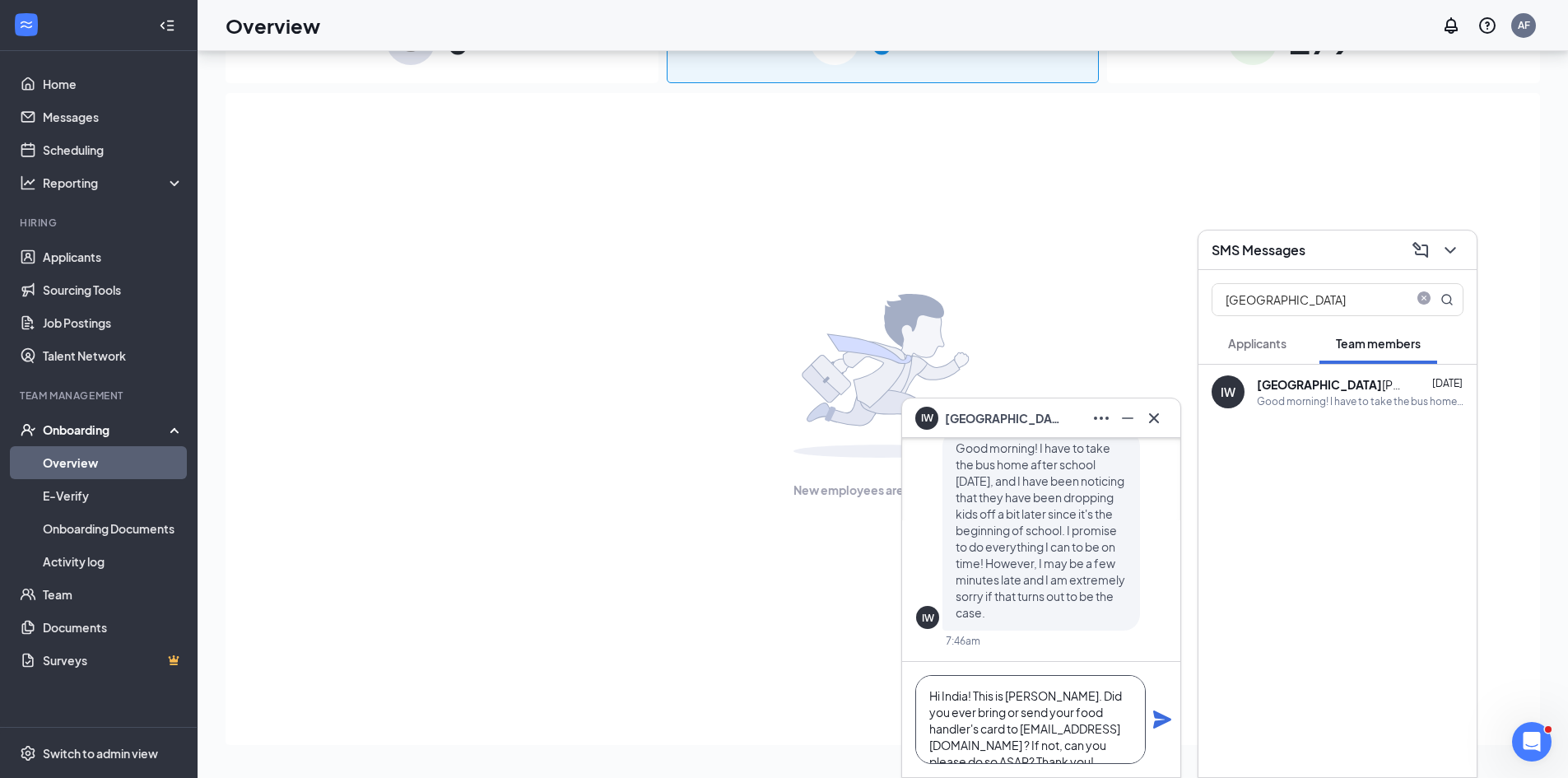
type textarea "Hi India! This is [PERSON_NAME]. Did you ever bring or send your food handler's…"
click at [1161, 726] on icon "Plane" at bounding box center [1162, 720] width 19 height 19
